Goal: Task Accomplishment & Management: Manage account settings

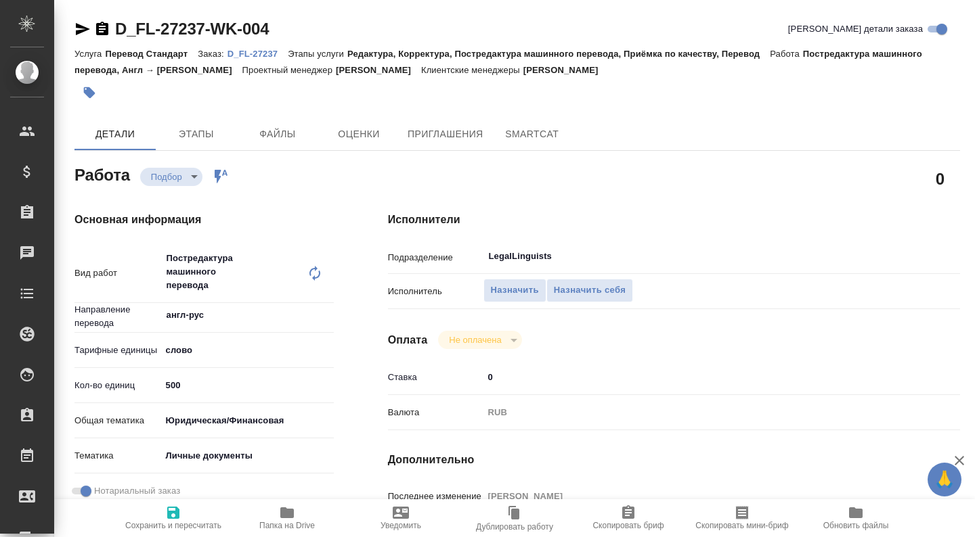
type textarea "x"
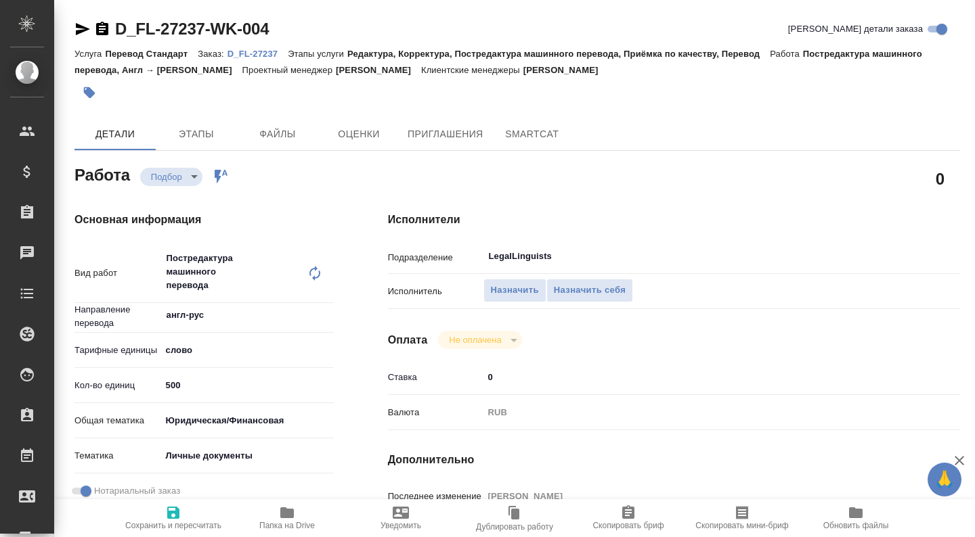
type textarea "x"
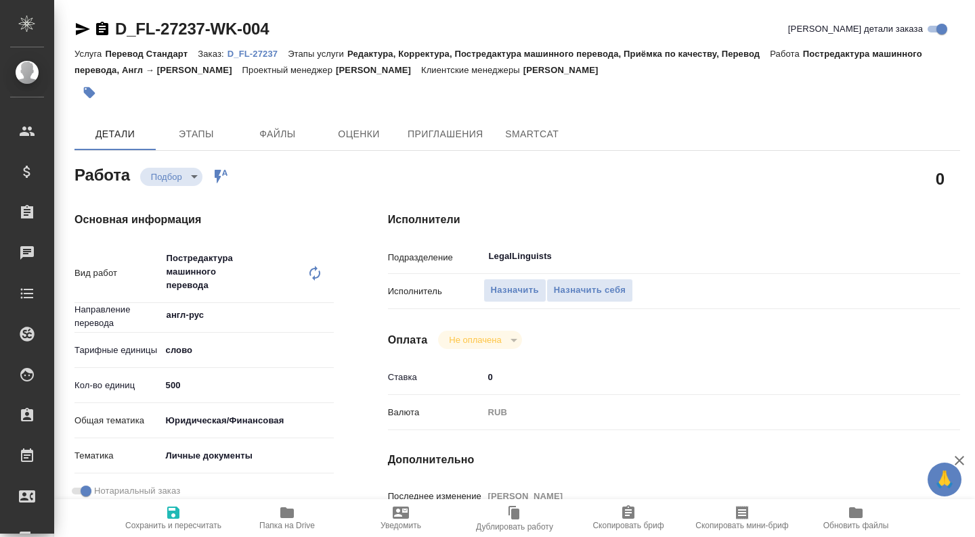
type textarea "x"
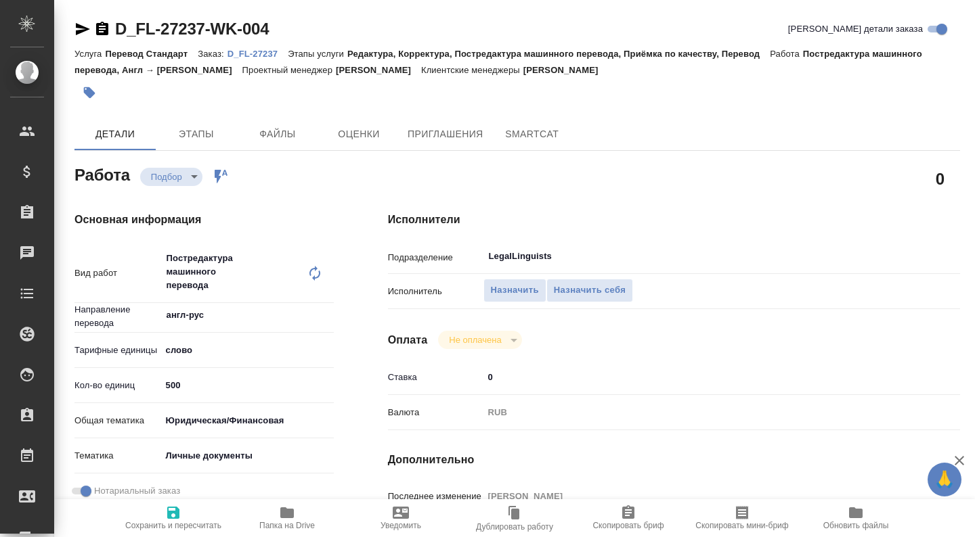
type textarea "x"
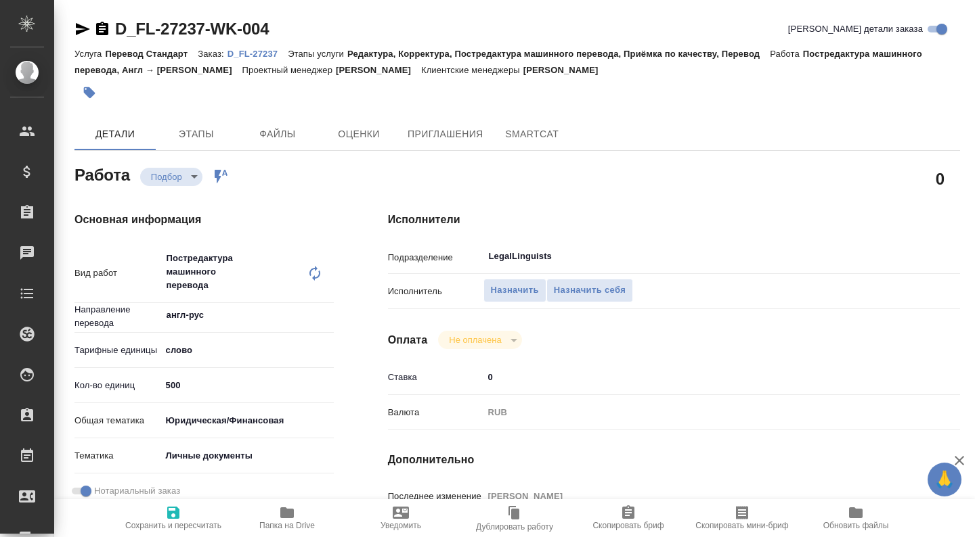
type textarea "x"
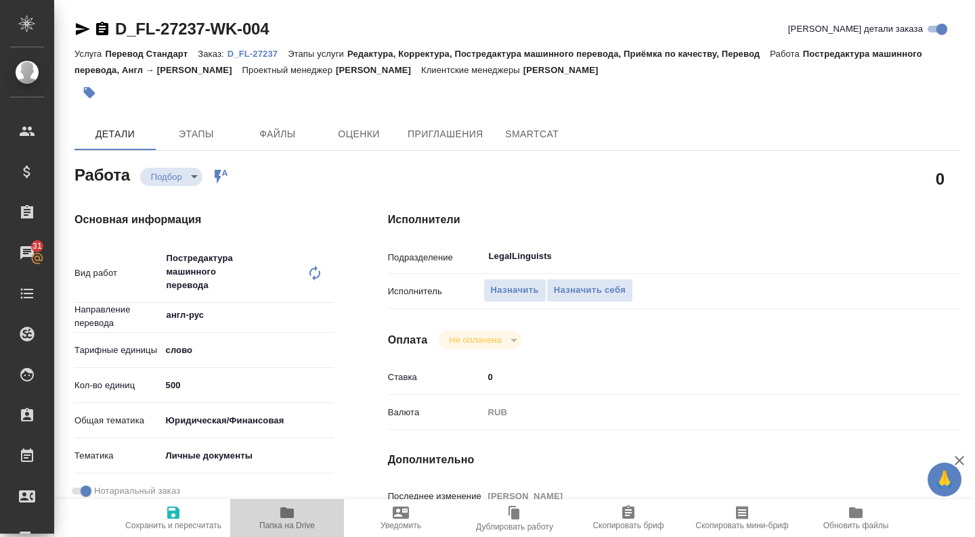
click at [296, 510] on span "Папка на Drive" at bounding box center [286, 518] width 97 height 26
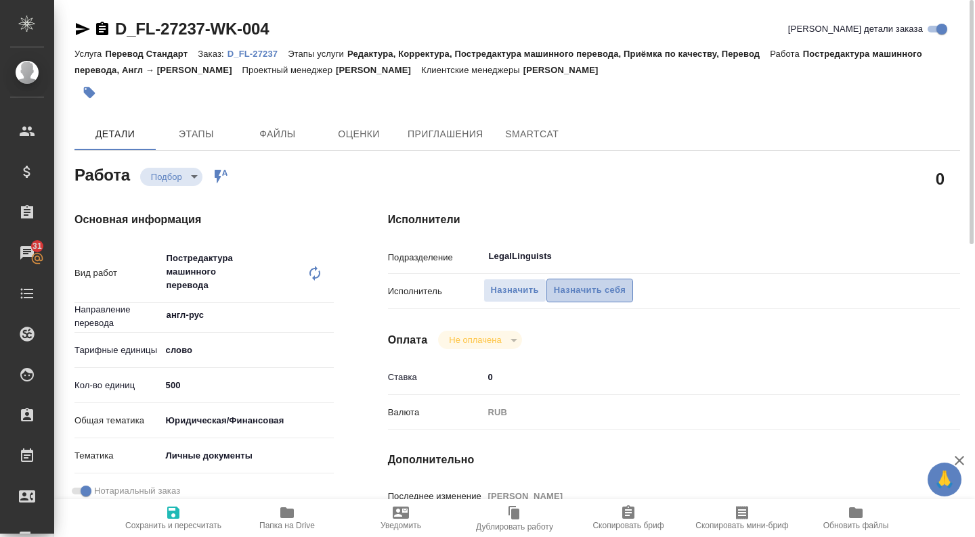
click at [567, 297] on span "Назначить себя" at bounding box center [590, 291] width 72 height 16
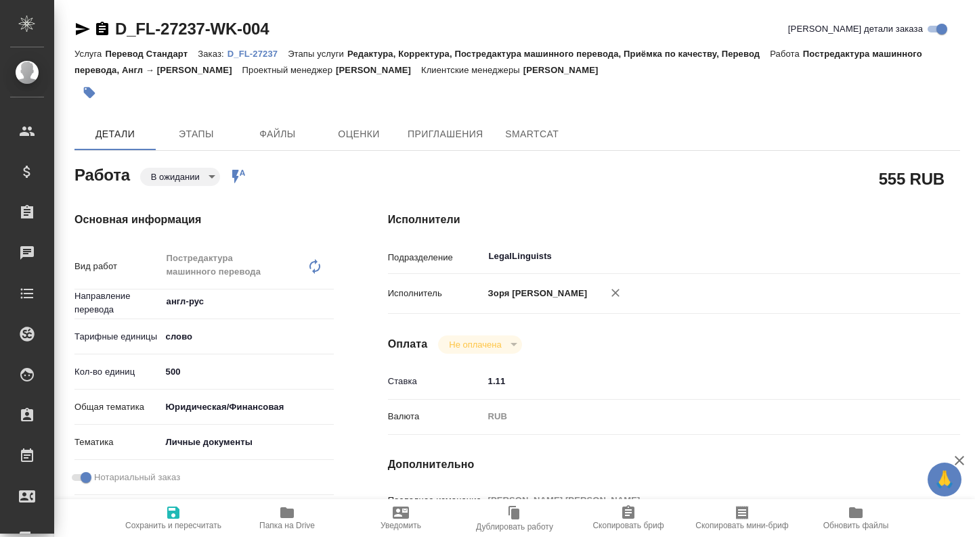
type textarea "x"
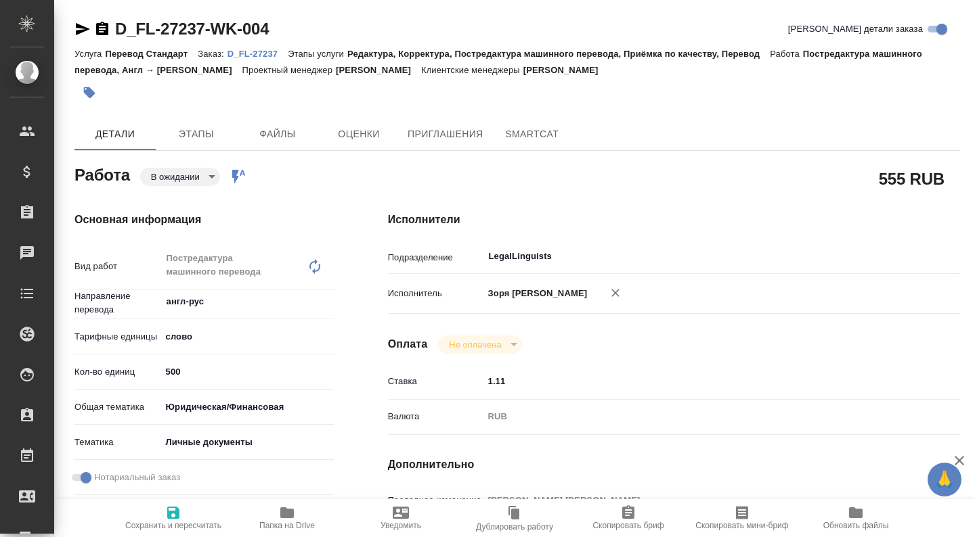
type textarea "x"
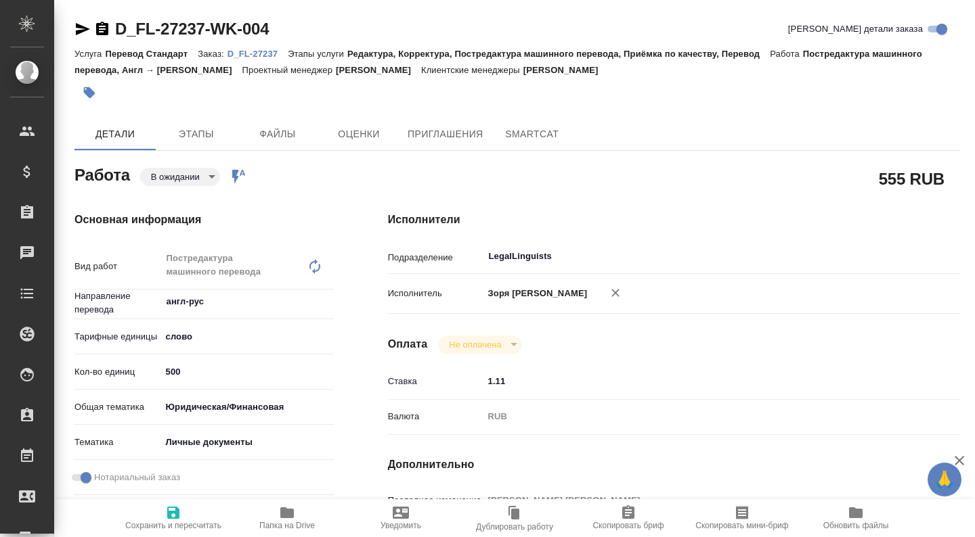
type textarea "x"
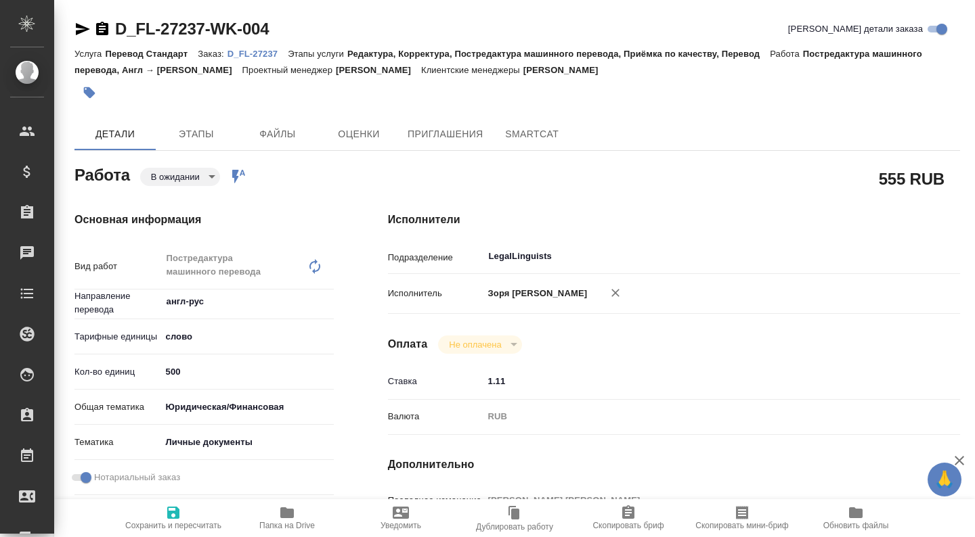
type textarea "x"
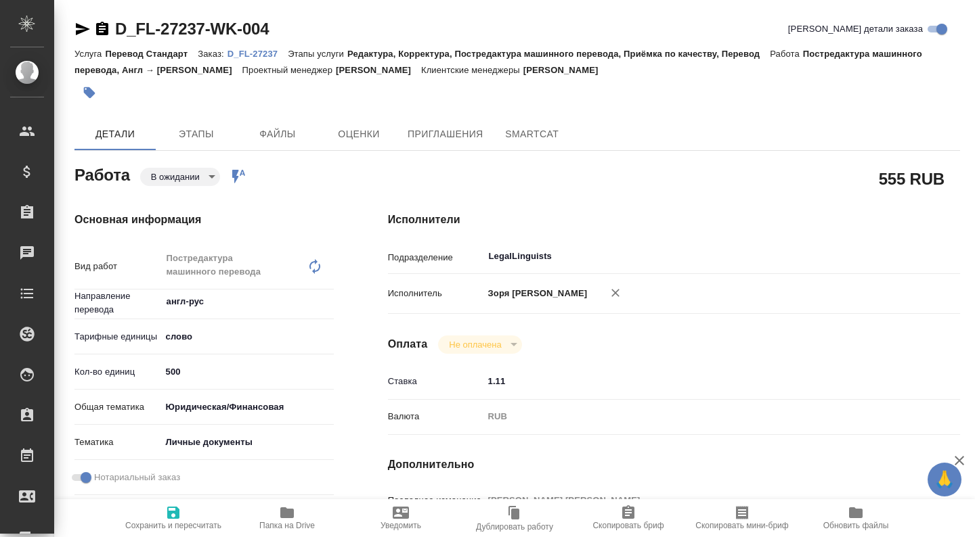
type textarea "x"
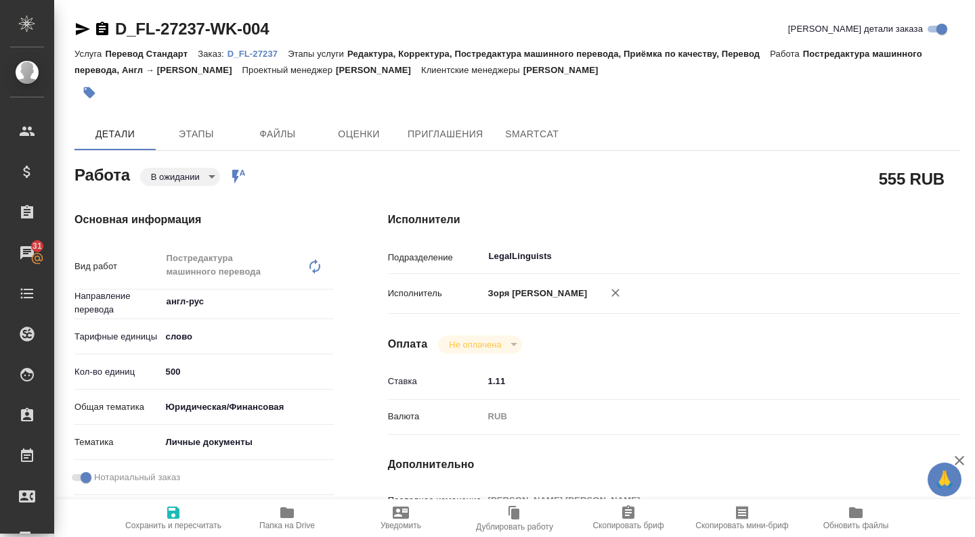
scroll to position [293, 0]
